Goal: Information Seeking & Learning: Learn about a topic

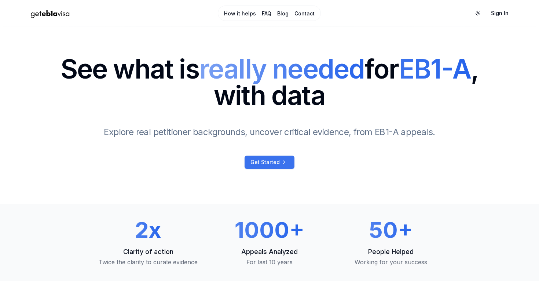
click at [274, 162] on span "Get Started" at bounding box center [264, 161] width 29 height 7
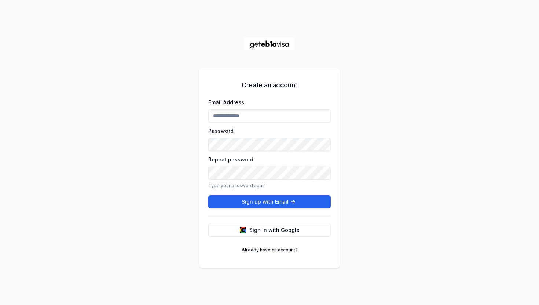
click at [280, 117] on input "Email Address" at bounding box center [269, 115] width 122 height 13
type input "**********"
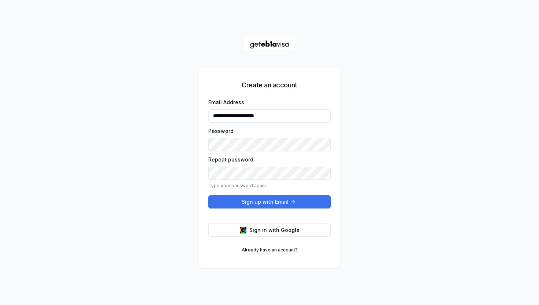
click at [247, 202] on button "Sign up with Email" at bounding box center [269, 201] width 122 height 13
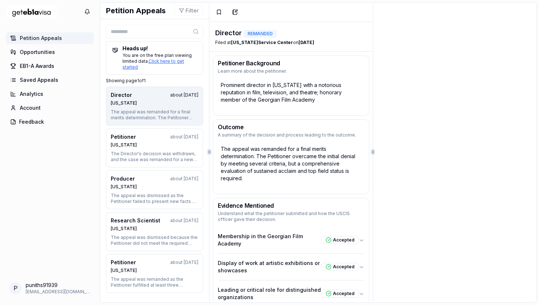
scroll to position [5, 0]
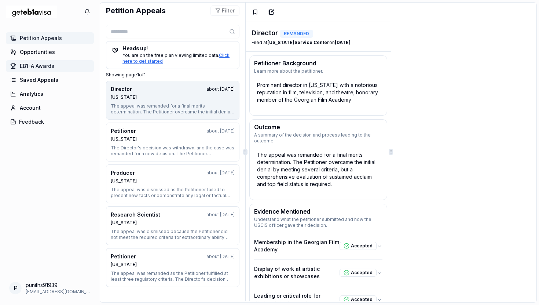
click at [38, 63] on span "EB1-A Awards" at bounding box center [37, 65] width 34 height 7
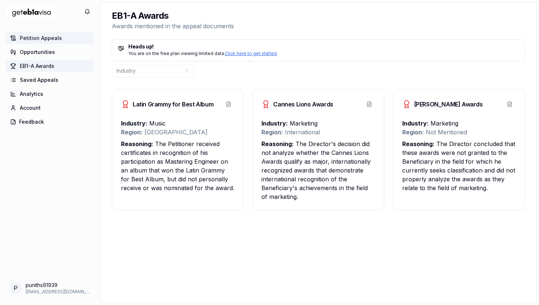
click at [36, 38] on span "Petition Appeals" at bounding box center [41, 37] width 42 height 7
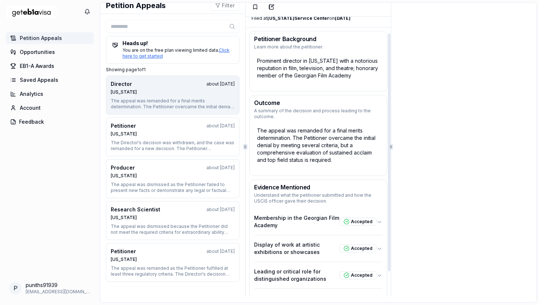
scroll to position [48, 0]
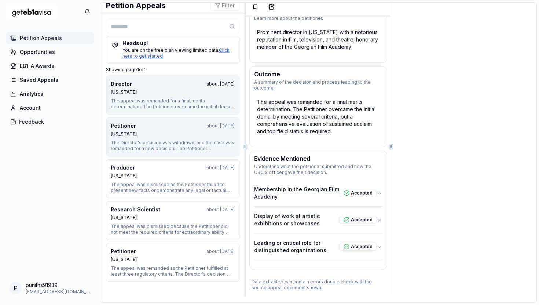
click at [168, 144] on div "The Director's decision was withdrawn, and the case was remanded for a new deci…" at bounding box center [173, 146] width 124 height 12
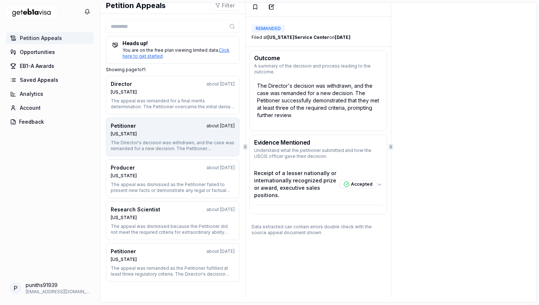
scroll to position [0, 0]
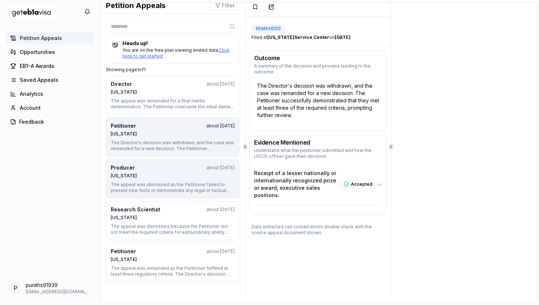
click at [164, 178] on div "Nebraska" at bounding box center [173, 176] width 124 height 6
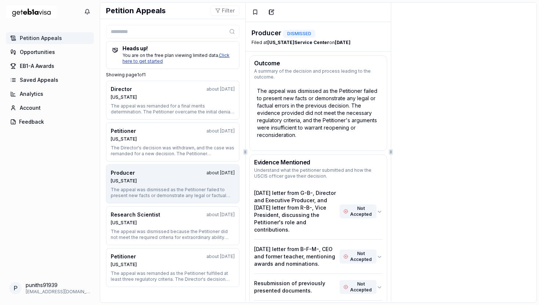
click at [152, 59] on link "Click here to get started" at bounding box center [175, 57] width 107 height 11
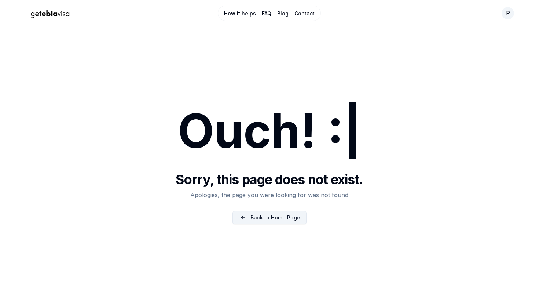
click at [268, 217] on link "Back to Home Page" at bounding box center [269, 217] width 74 height 13
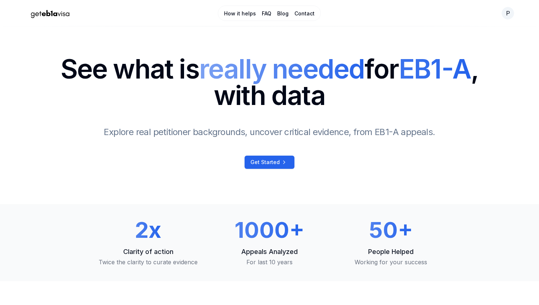
scroll to position [11, 0]
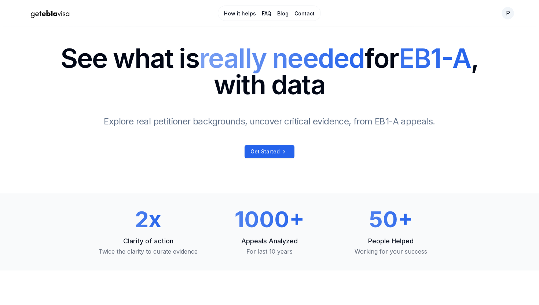
click at [267, 145] on link "Get Started" at bounding box center [270, 151] width 50 height 13
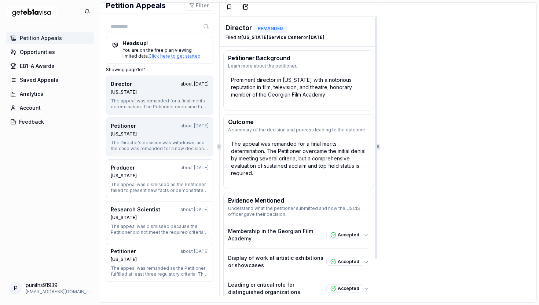
click at [177, 134] on div "Texas" at bounding box center [160, 134] width 98 height 6
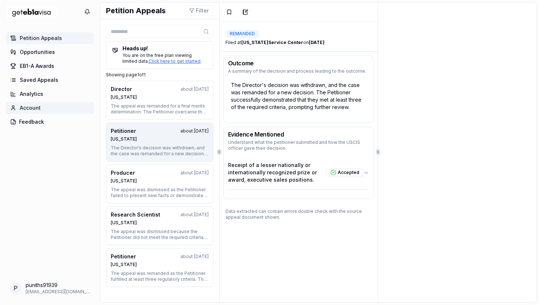
click at [33, 105] on span "Account" at bounding box center [30, 107] width 21 height 7
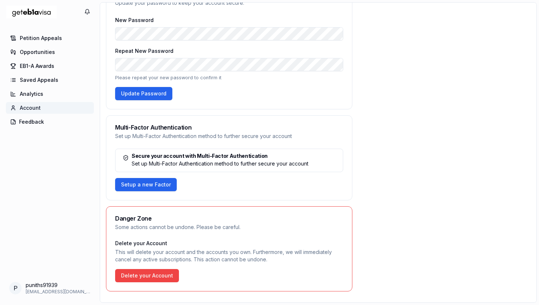
scroll to position [281, 0]
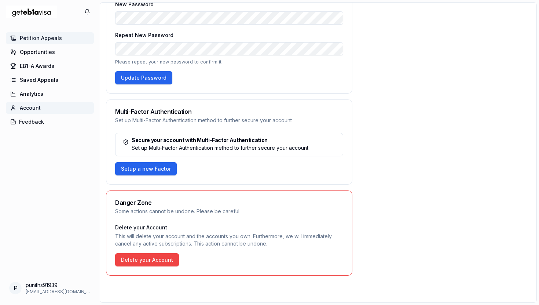
click at [29, 36] on span "Petition Appeals" at bounding box center [41, 37] width 42 height 7
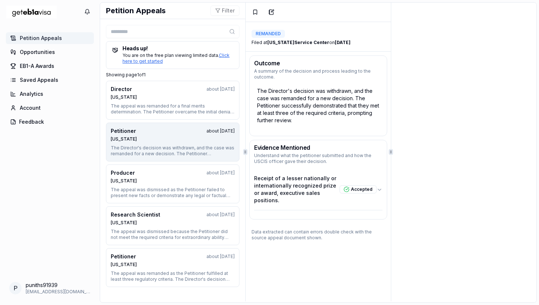
click at [33, 10] on img "Home Page" at bounding box center [31, 12] width 51 height 19
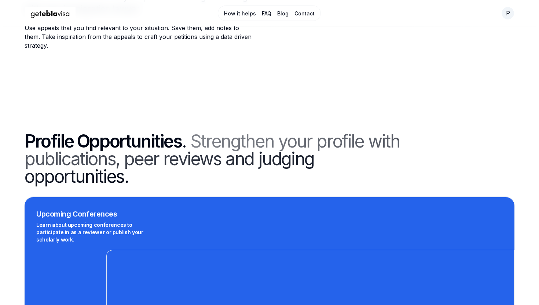
scroll to position [1543, 0]
